Goal: Task Accomplishment & Management: Complete application form

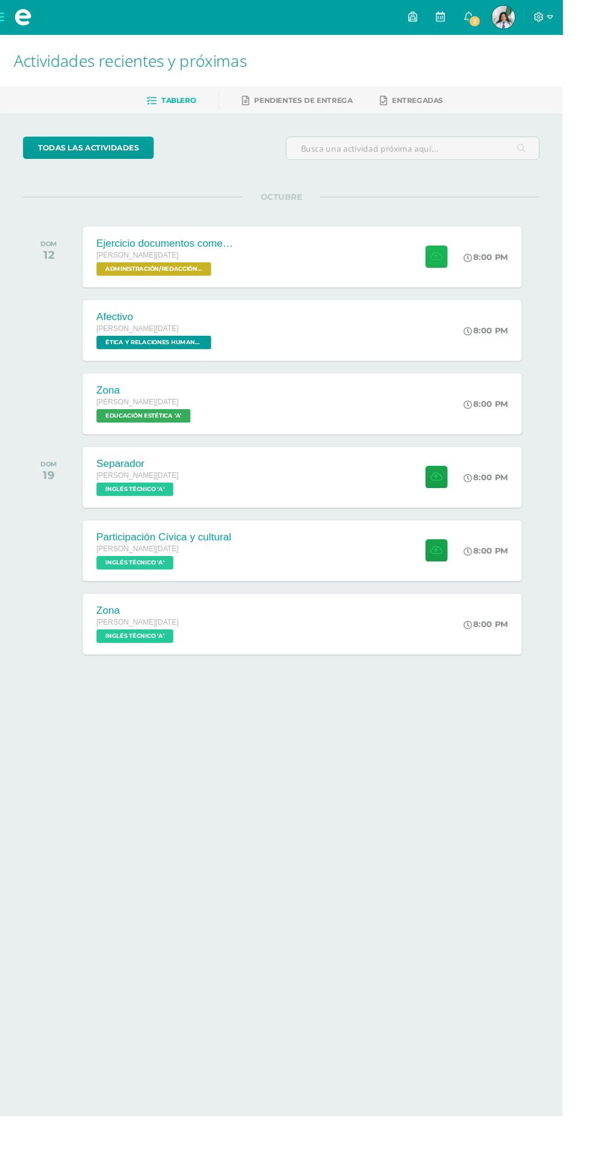
click at [459, 264] on icon at bounding box center [457, 269] width 13 height 10
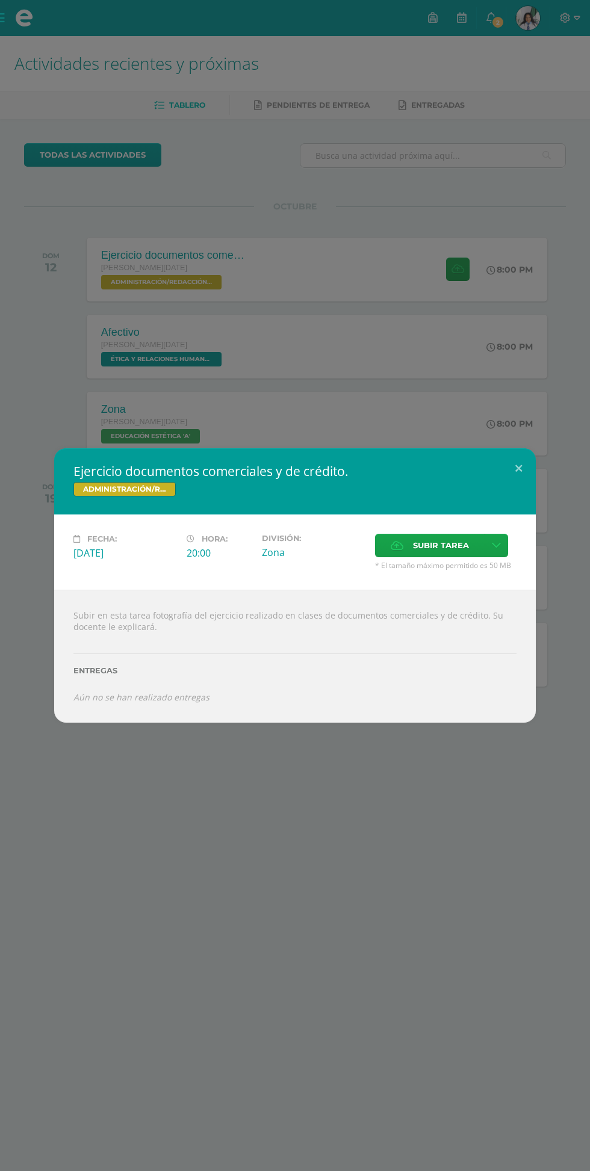
click at [397, 546] on icon at bounding box center [397, 546] width 13 height 8
click at [0, 0] on input "Subir tarea" at bounding box center [0, 0] width 0 height 0
click at [421, 548] on span "Subir tarea" at bounding box center [441, 545] width 56 height 22
click at [0, 0] on input "Subir tarea" at bounding box center [0, 0] width 0 height 0
click at [428, 547] on span "Subir tarea" at bounding box center [441, 545] width 56 height 22
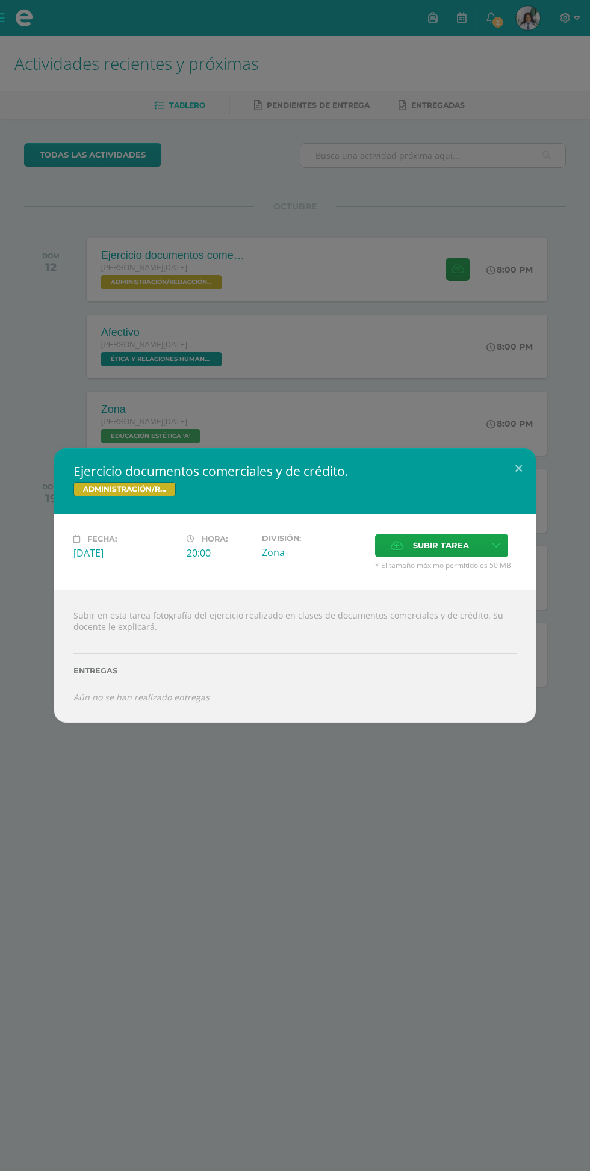
click at [0, 0] on input "Subir tarea" at bounding box center [0, 0] width 0 height 0
click at [429, 544] on span "Subir tarea" at bounding box center [441, 545] width 56 height 22
click at [0, 0] on input "Subir tarea" at bounding box center [0, 0] width 0 height 0
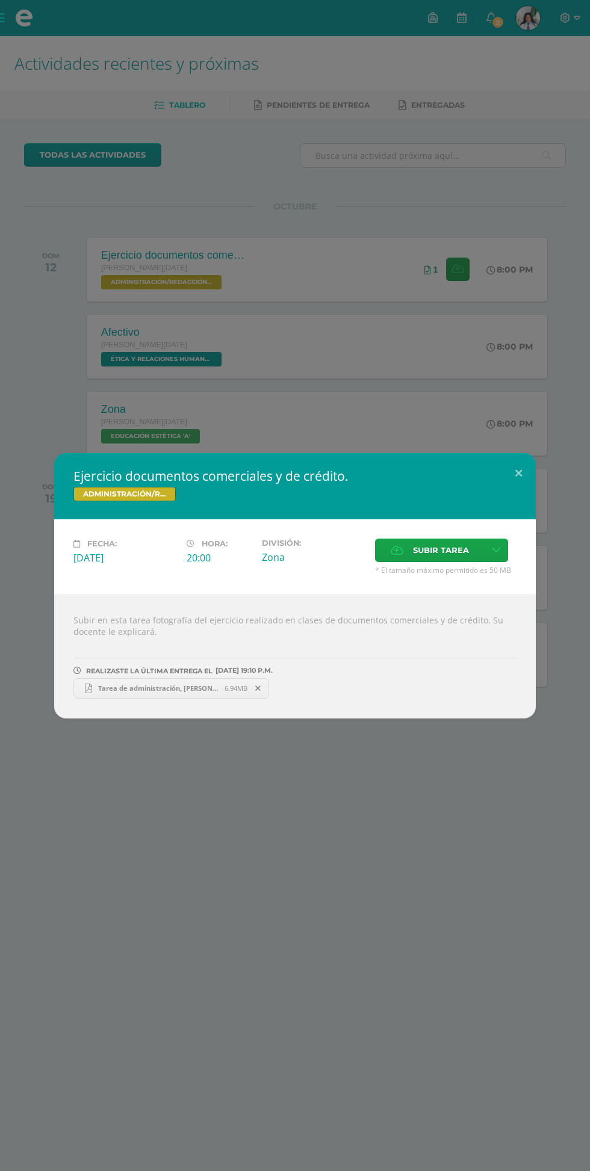
click at [133, 687] on span "Tarea de administración, [PERSON_NAME].pdf" at bounding box center [158, 688] width 132 height 9
click at [528, 492] on div "Ejercicio documentos comerciales y de crédito. ADMINISTRACIÓN/REDACCIÓN Y CORRE…" at bounding box center [295, 486] width 482 height 66
click at [518, 492] on div "Ejercicio documentos comerciales y de crédito. ADMINISTRACIÓN/REDACCIÓN Y CORRE…" at bounding box center [295, 486] width 482 height 66
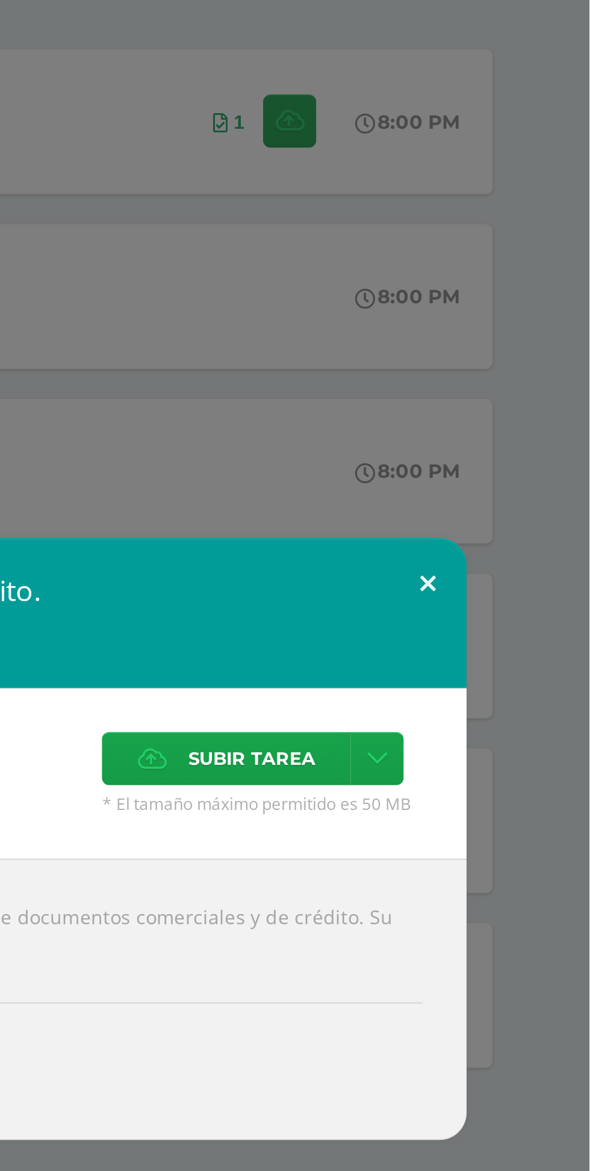
click at [515, 479] on button at bounding box center [518, 473] width 34 height 41
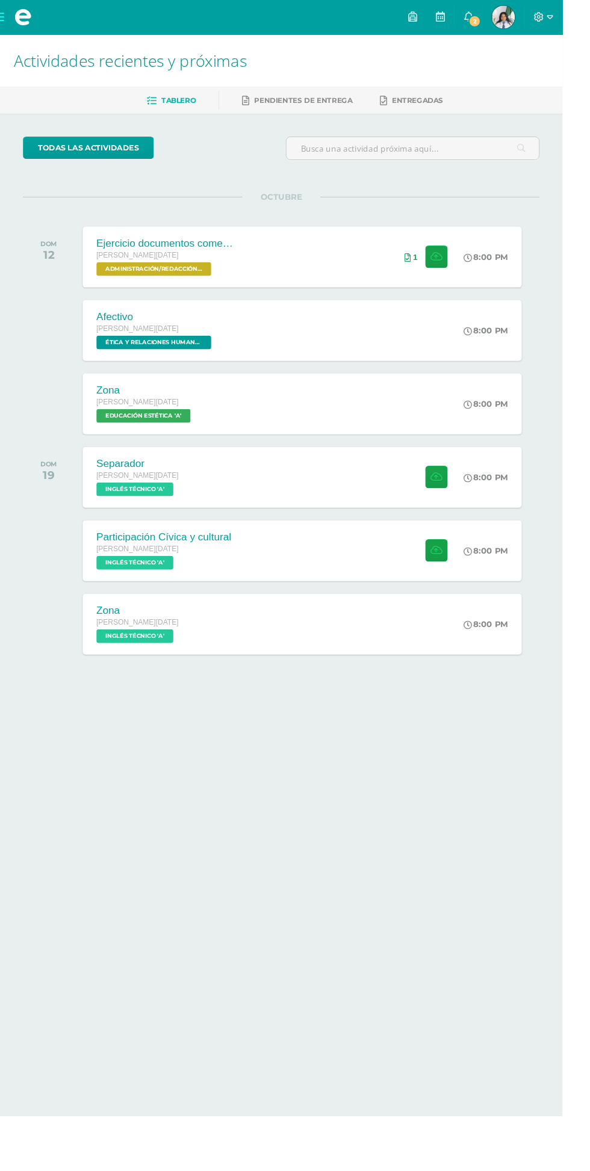
click at [504, 22] on span "2" at bounding box center [497, 22] width 13 height 13
